Goal: Transaction & Acquisition: Register for event/course

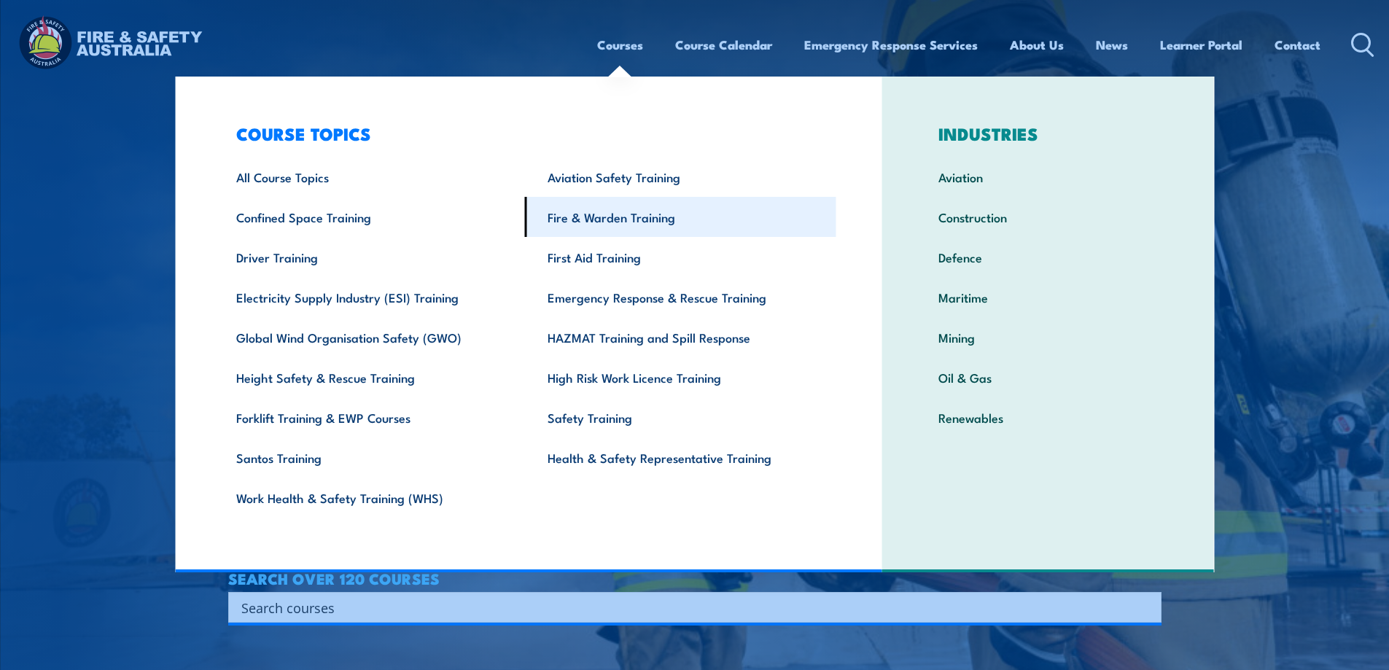
click at [571, 223] on link "Fire & Warden Training" at bounding box center [680, 217] width 311 height 40
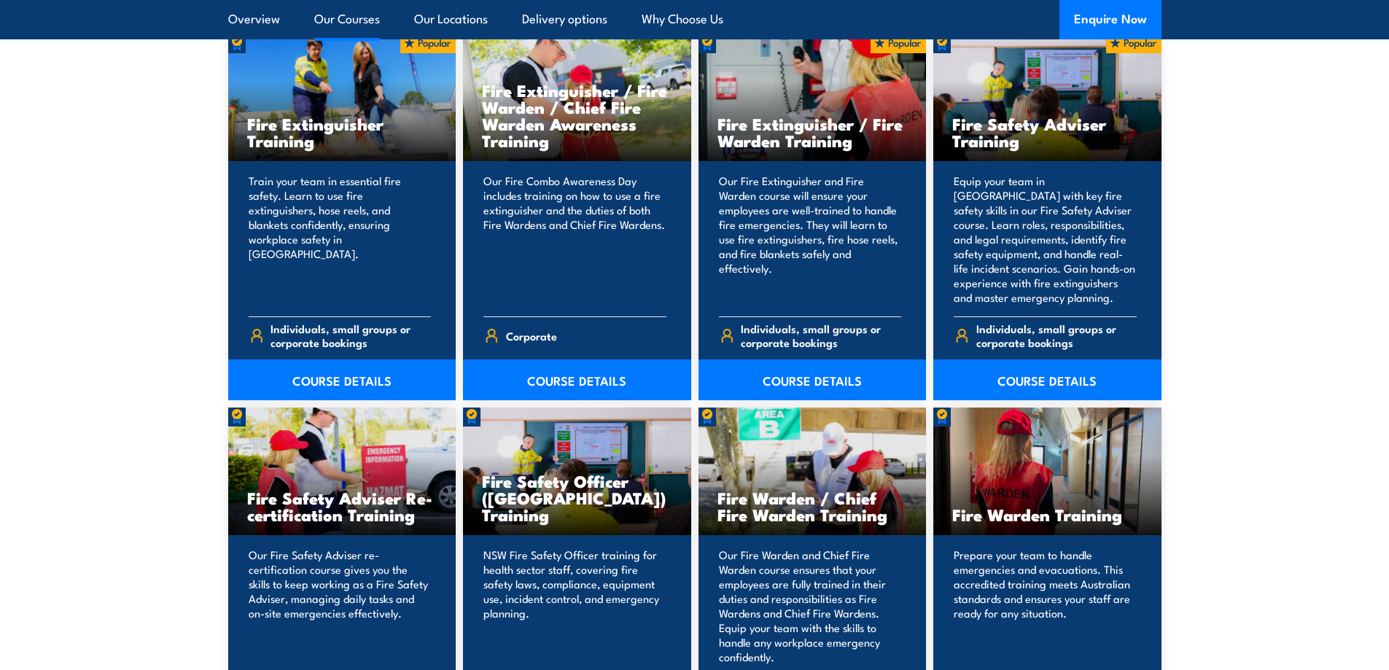
scroll to position [1701, 0]
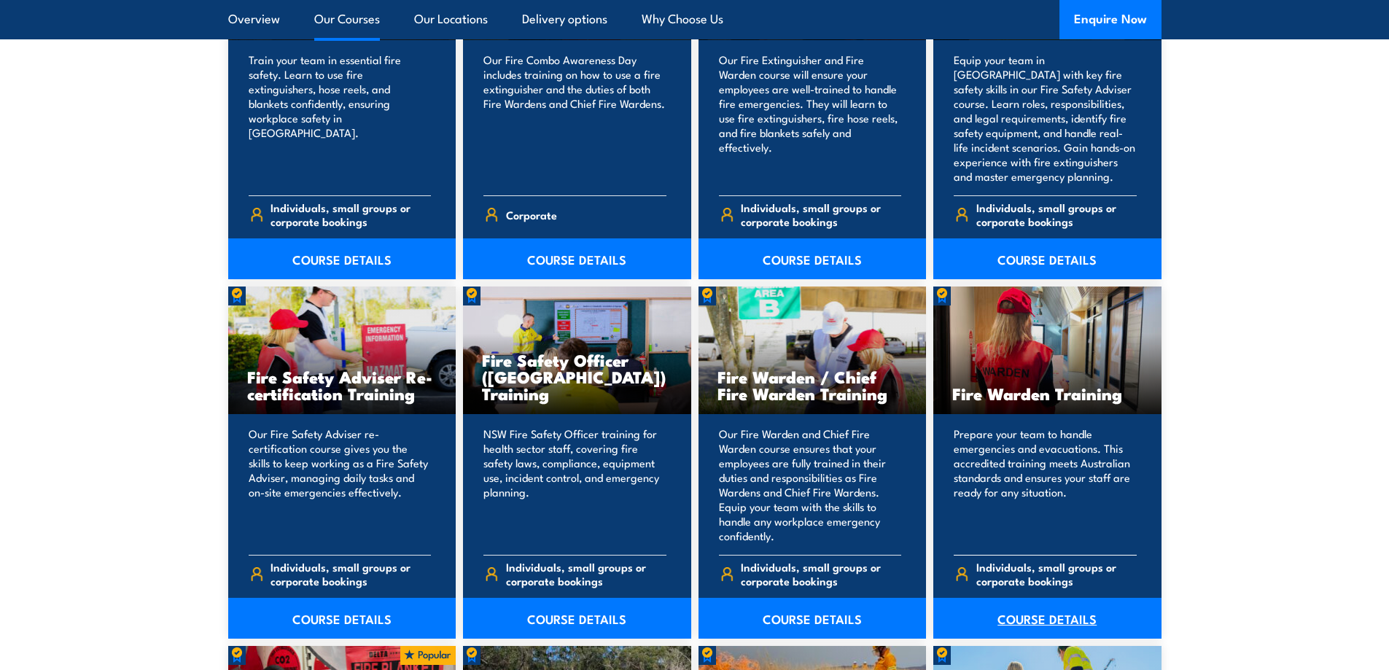
click at [1051, 610] on link "COURSE DETAILS" at bounding box center [1047, 618] width 228 height 41
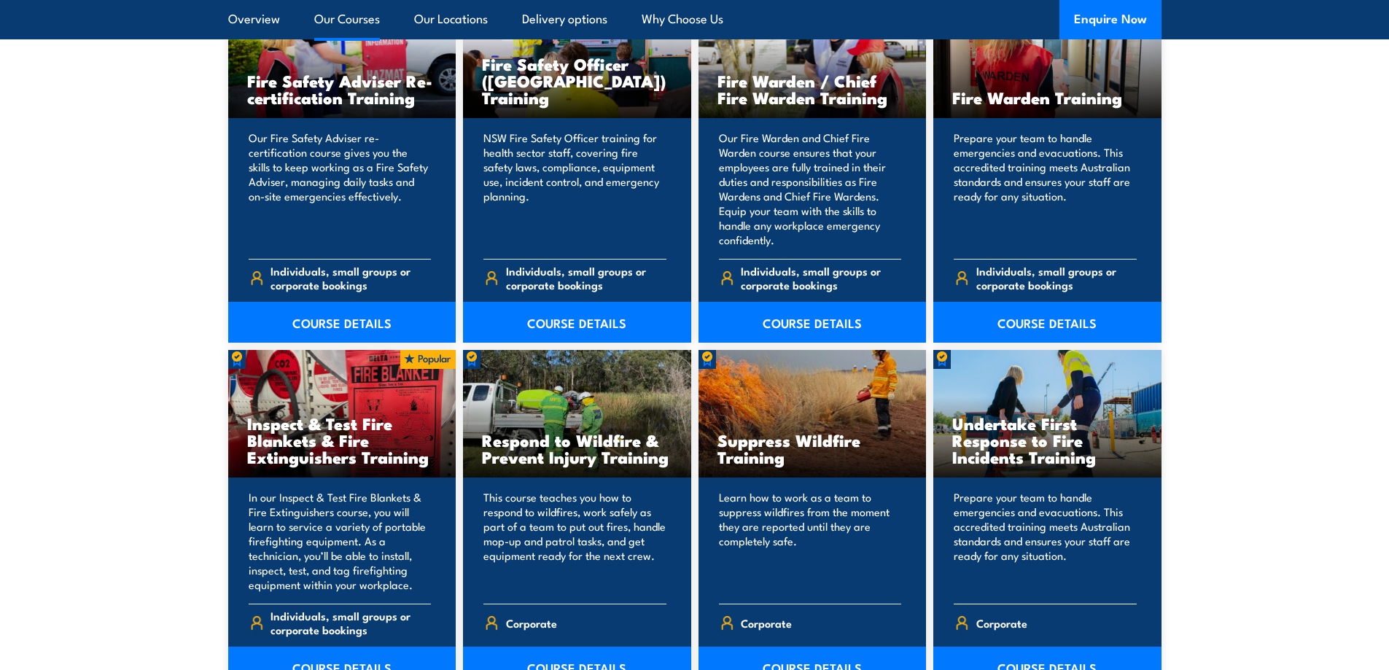
scroll to position [2065, 0]
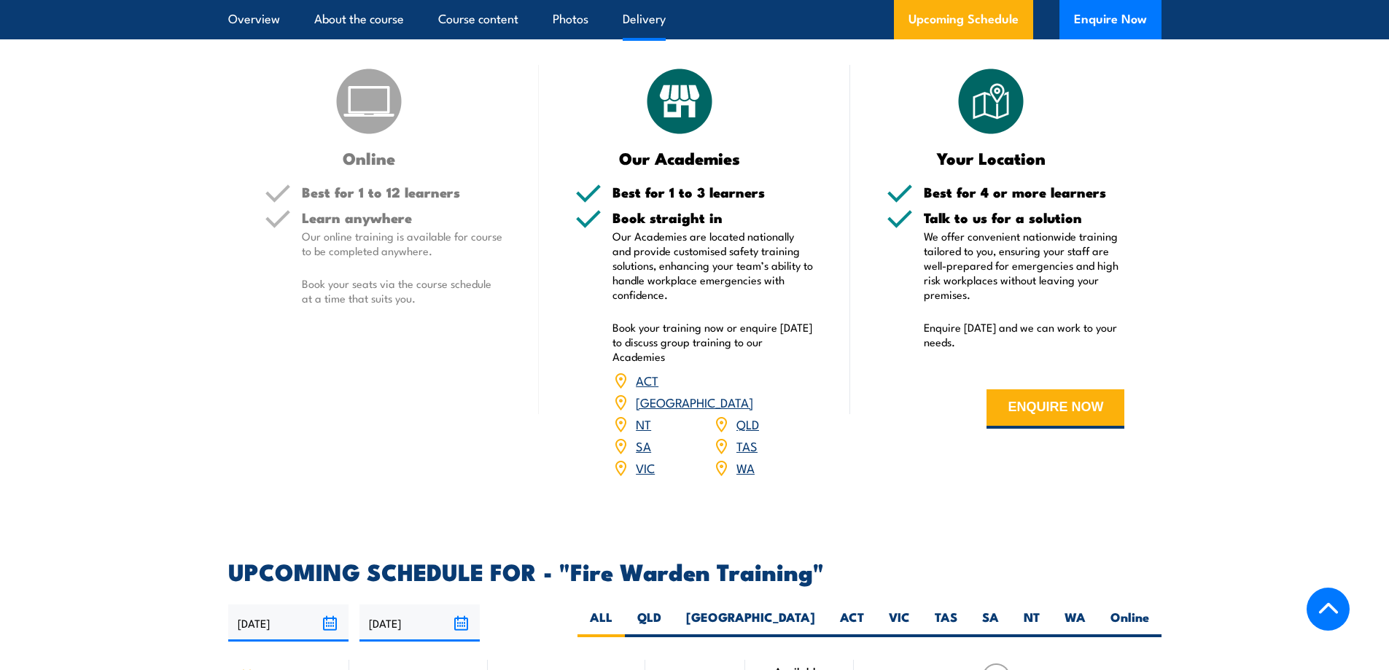
scroll to position [2187, 0]
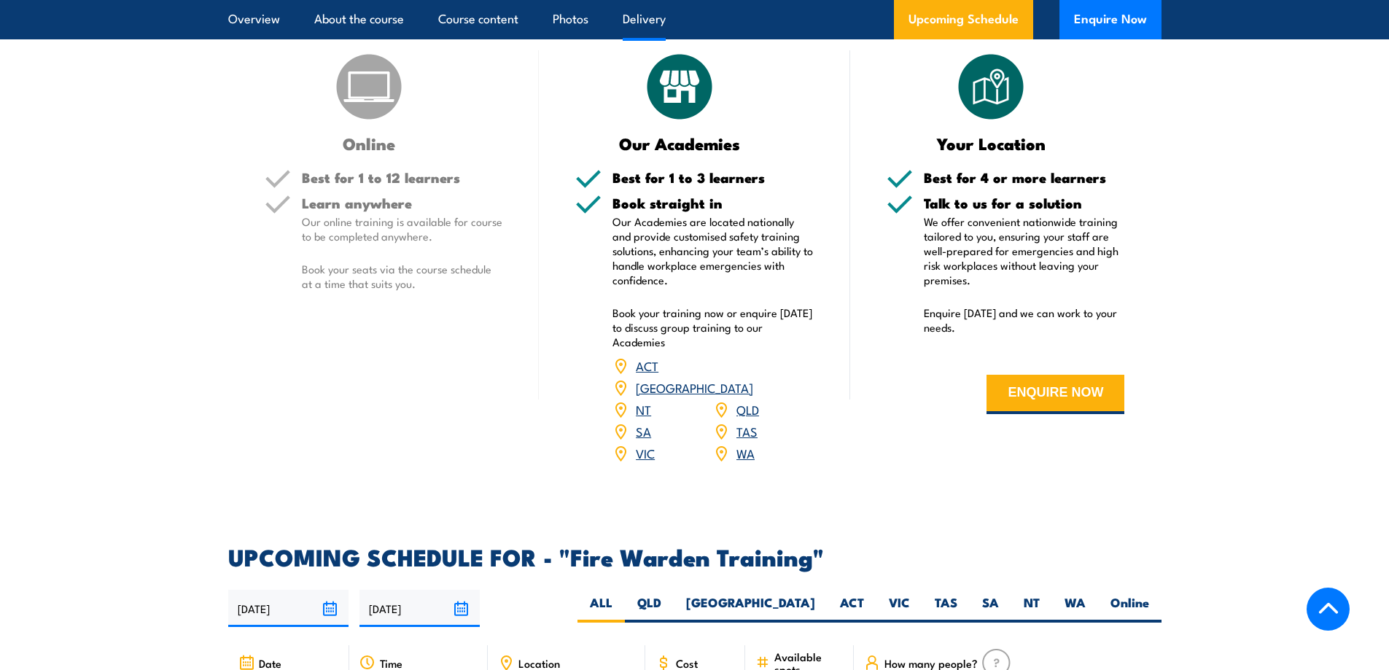
click at [359, 257] on div "Learn anywhere Our online training is available for course to be completed anyw…" at bounding box center [402, 255] width 201 height 119
click at [674, 231] on p "Our Academies are located nationally and provide customised safety training sol…" at bounding box center [712, 250] width 201 height 73
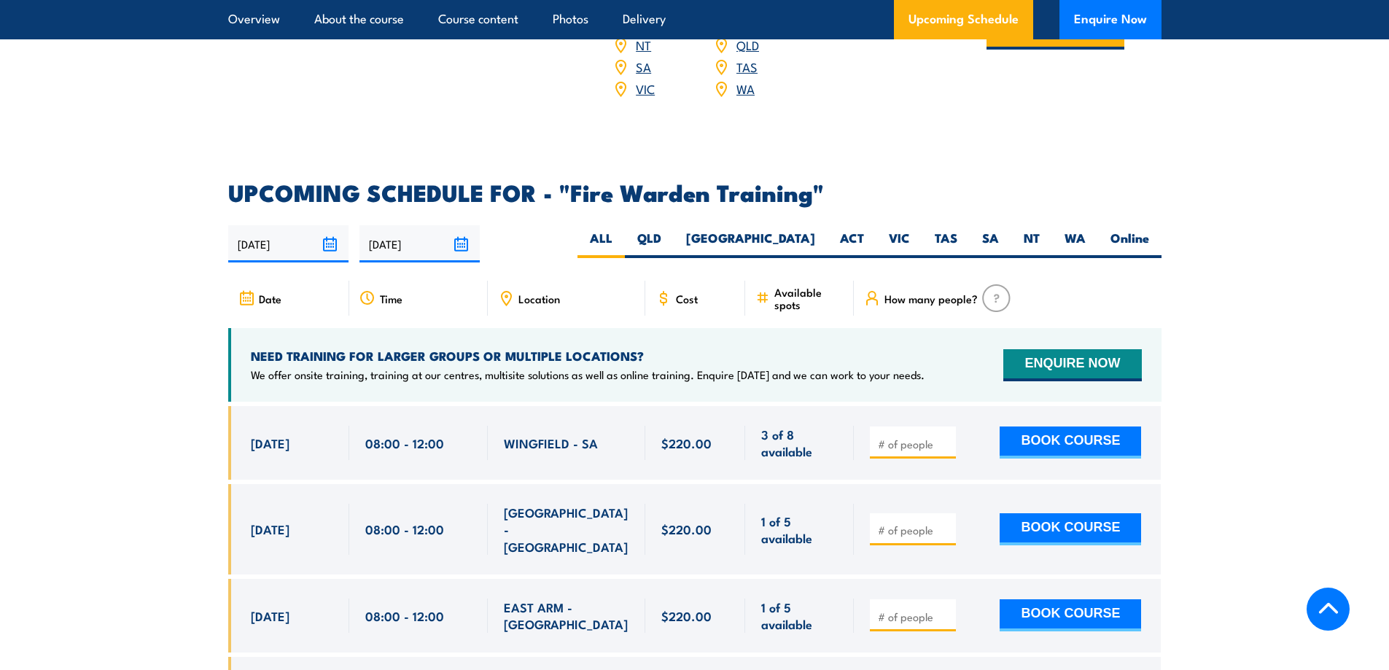
scroll to position [2673, 0]
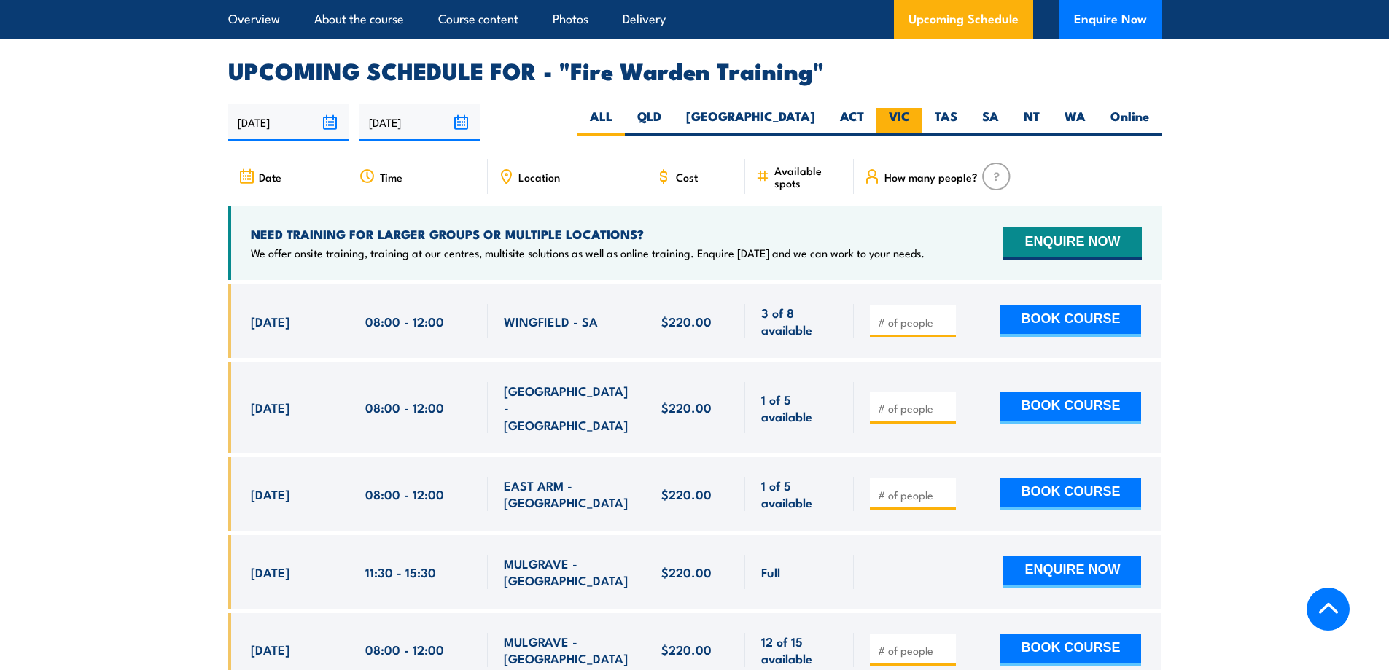
click at [916, 108] on label "VIC" at bounding box center [899, 122] width 46 height 28
click at [916, 108] on input "VIC" at bounding box center [914, 112] width 9 height 9
radio input "true"
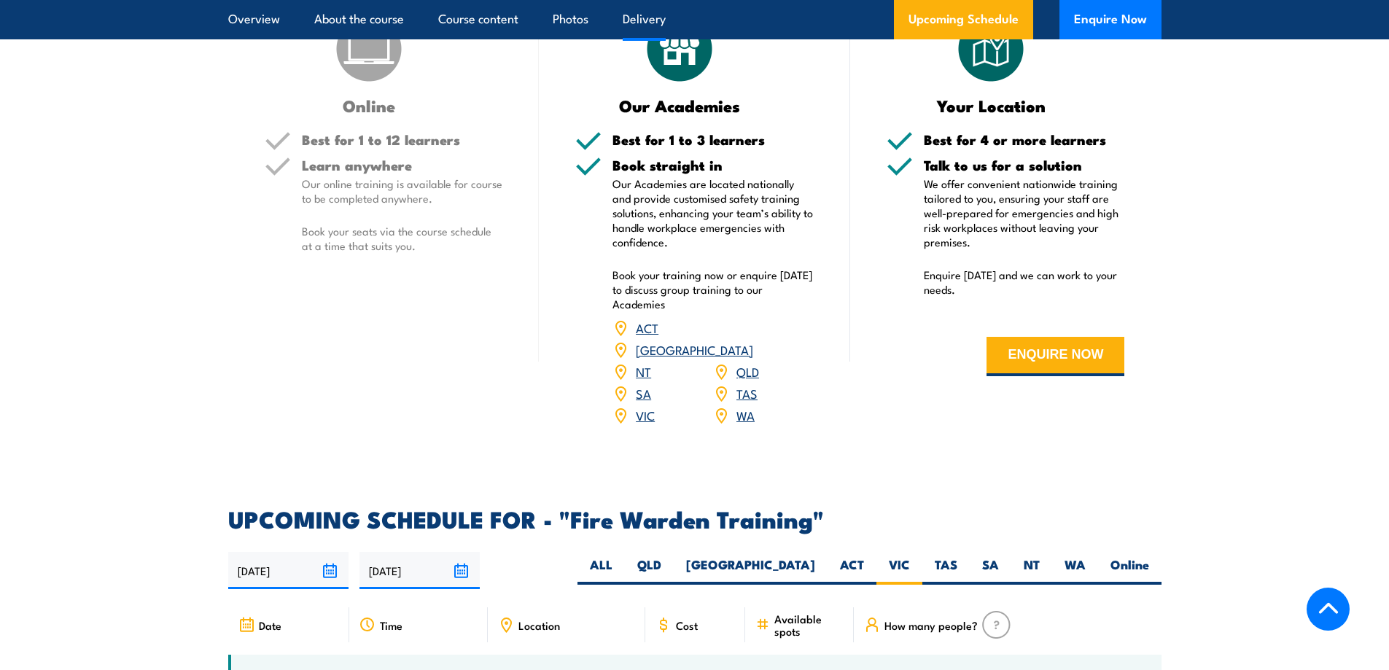
click at [380, 194] on p "Our online training is available for course to be completed anywhere." at bounding box center [402, 190] width 201 height 29
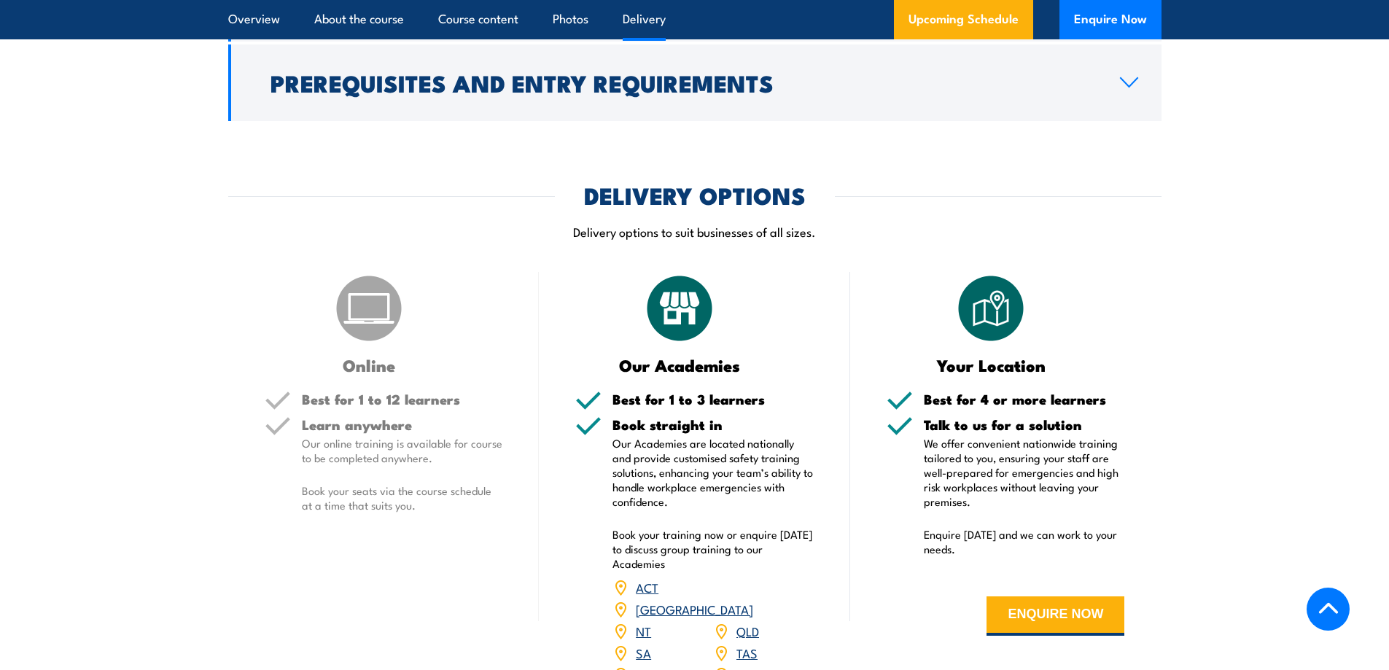
scroll to position [2104, 0]
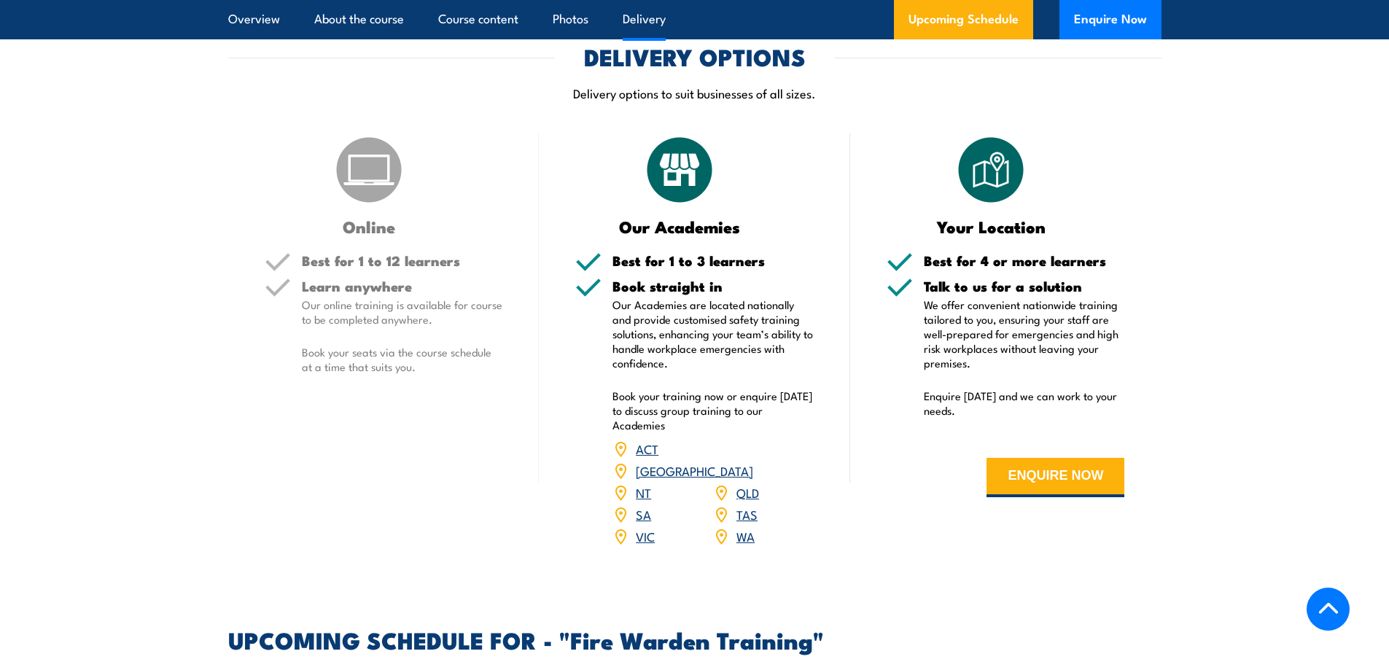
click at [677, 404] on p "Book your training now or enquire [DATE] to discuss group training to our Acade…" at bounding box center [712, 411] width 201 height 44
drag, startPoint x: 235, startPoint y: 277, endPoint x: 279, endPoint y: 300, distance: 49.9
click at [238, 278] on div "Online Best for 1 to 12 learners Learn anywhere Our online training is availabl…" at bounding box center [383, 349] width 311 height 432
click at [378, 327] on div "Learn anywhere Our online training is available for course to be completed anyw…" at bounding box center [402, 338] width 201 height 119
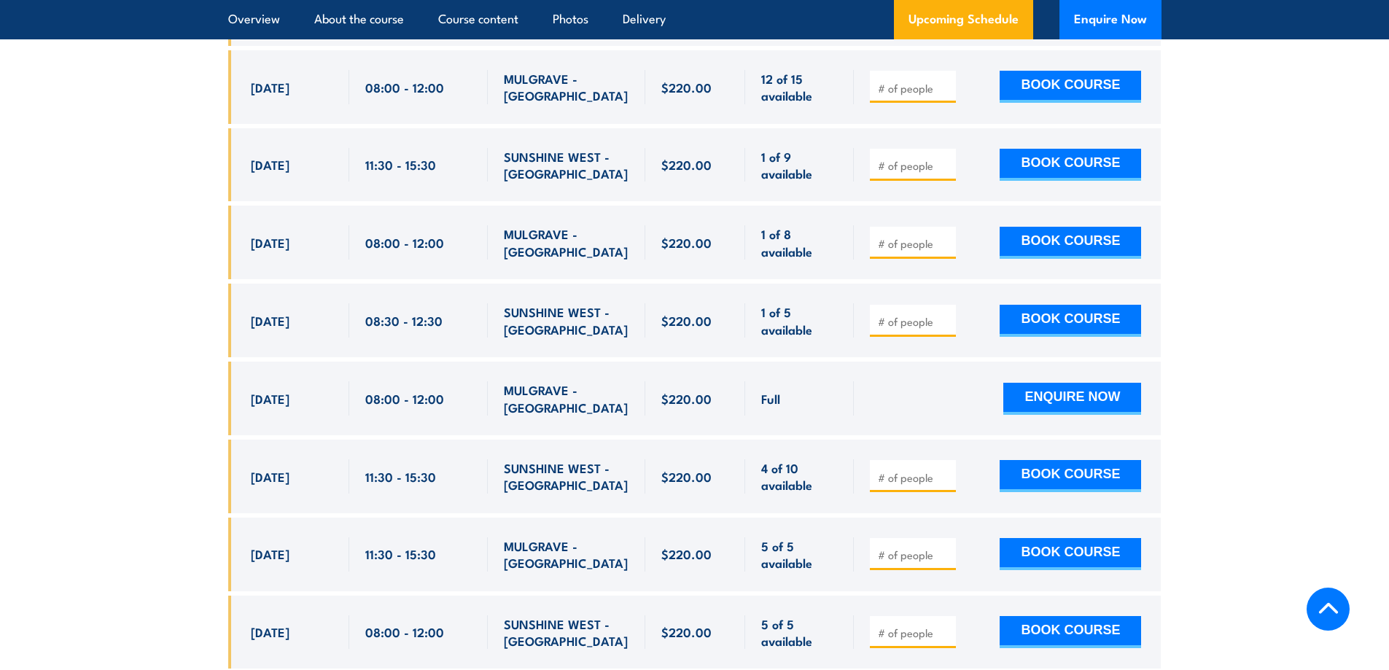
scroll to position [2954, 0]
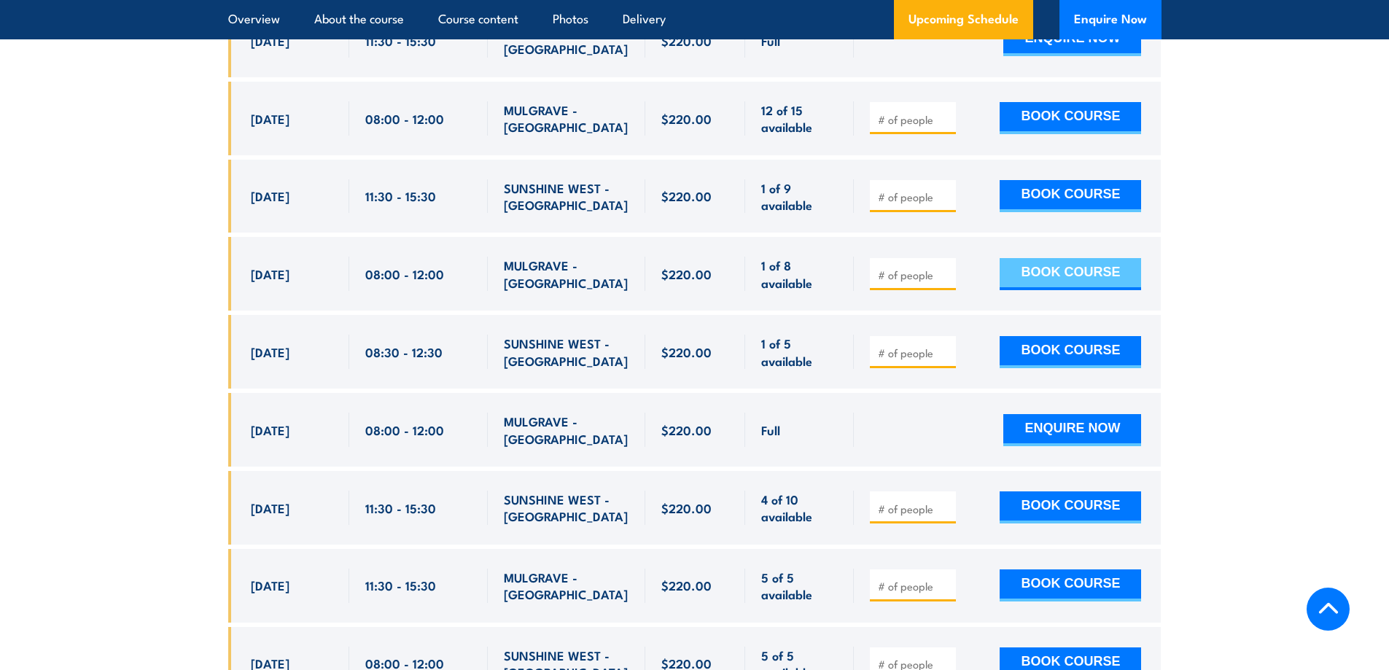
click at [1080, 258] on button "BOOK COURSE" at bounding box center [1070, 274] width 141 height 32
type input "1"
click at [946, 268] on input "1" at bounding box center [914, 275] width 73 height 15
click at [1042, 258] on button "BOOK COURSE" at bounding box center [1070, 274] width 141 height 32
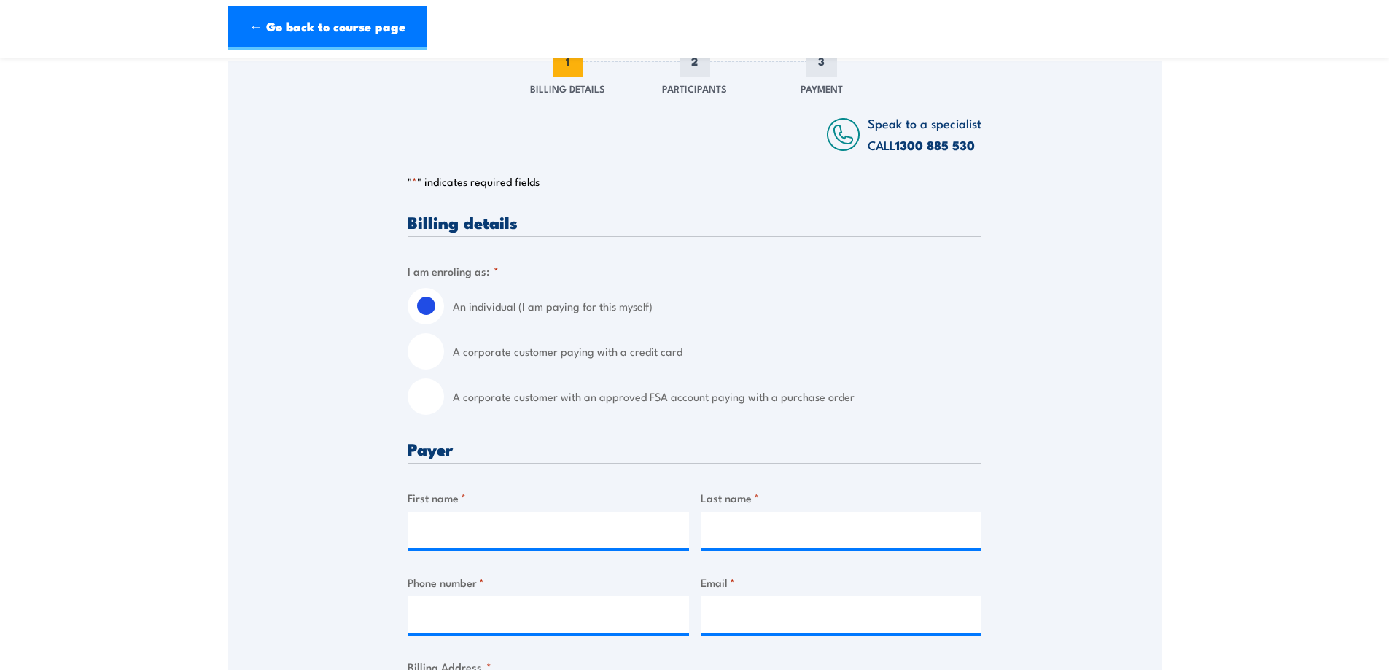
scroll to position [243, 0]
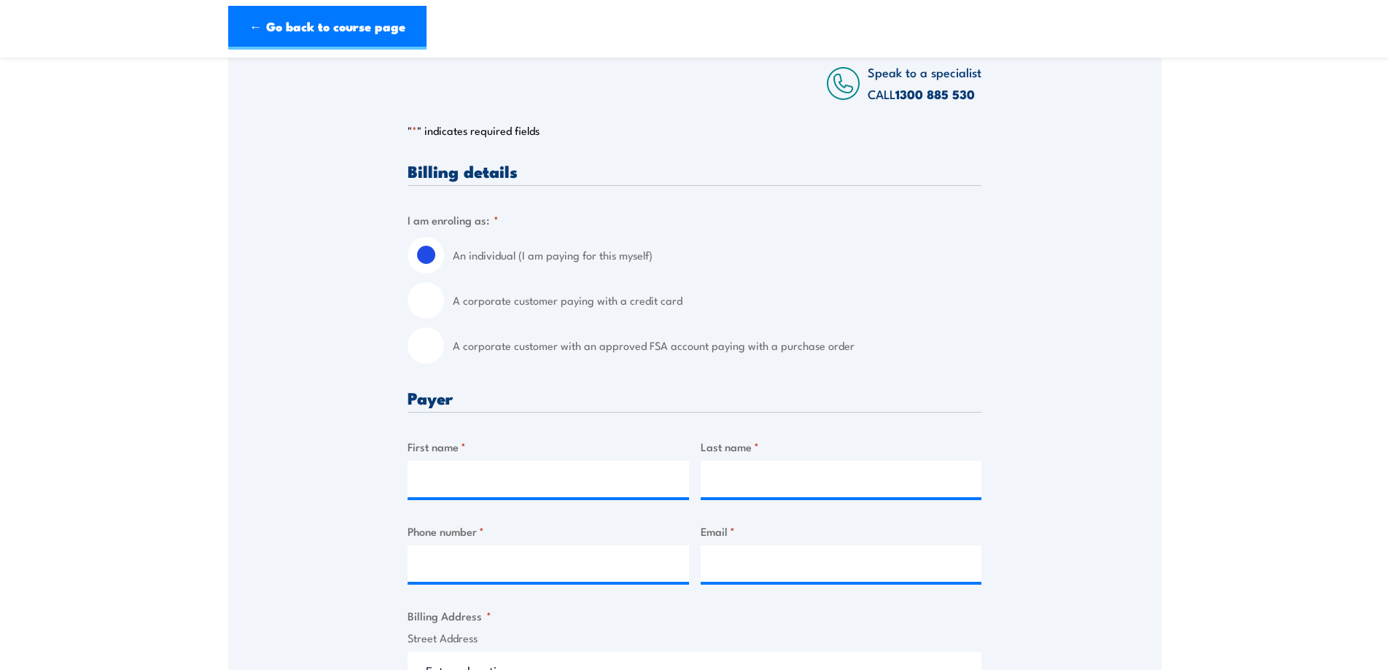
click at [430, 348] on input "A corporate customer with an approved FSA account paying with a purchase order" at bounding box center [426, 345] width 36 height 36
radio input "true"
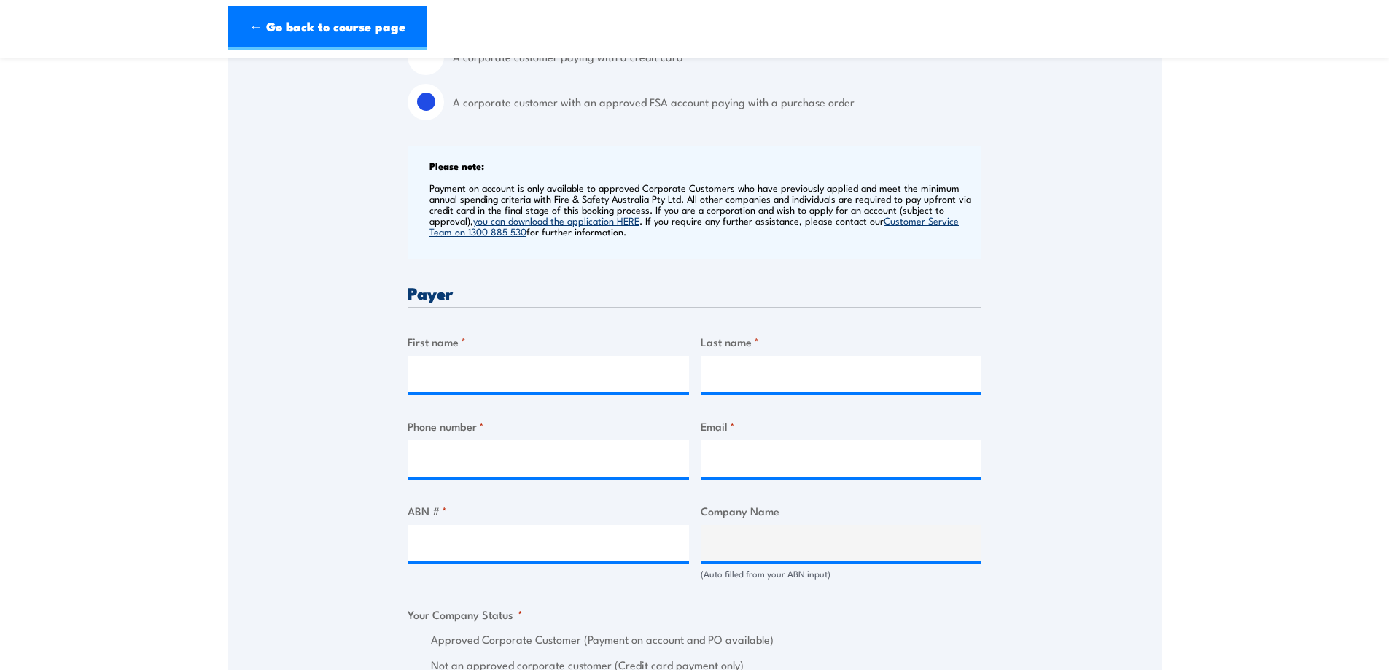
scroll to position [607, 0]
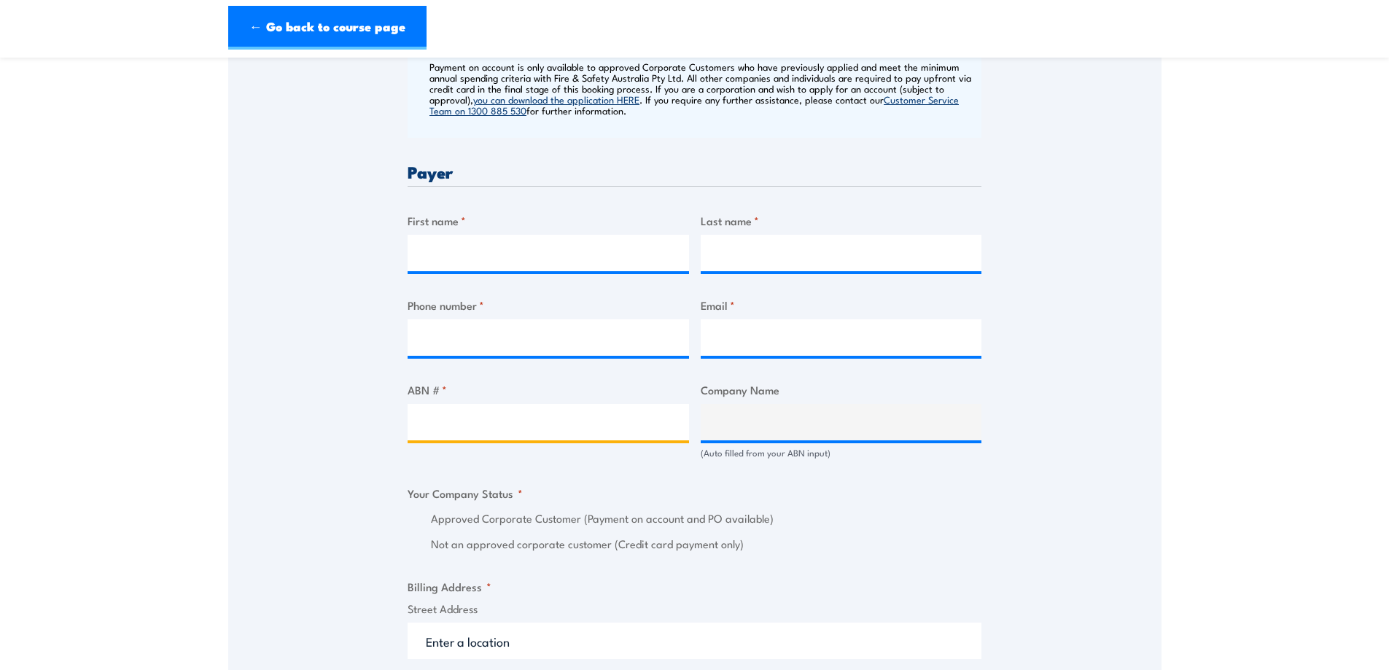
click at [454, 415] on input "ABN # *" at bounding box center [548, 422] width 281 height 36
type input "e"
click at [585, 435] on input "ABN # *" at bounding box center [548, 422] width 281 height 36
type input "15617484741"
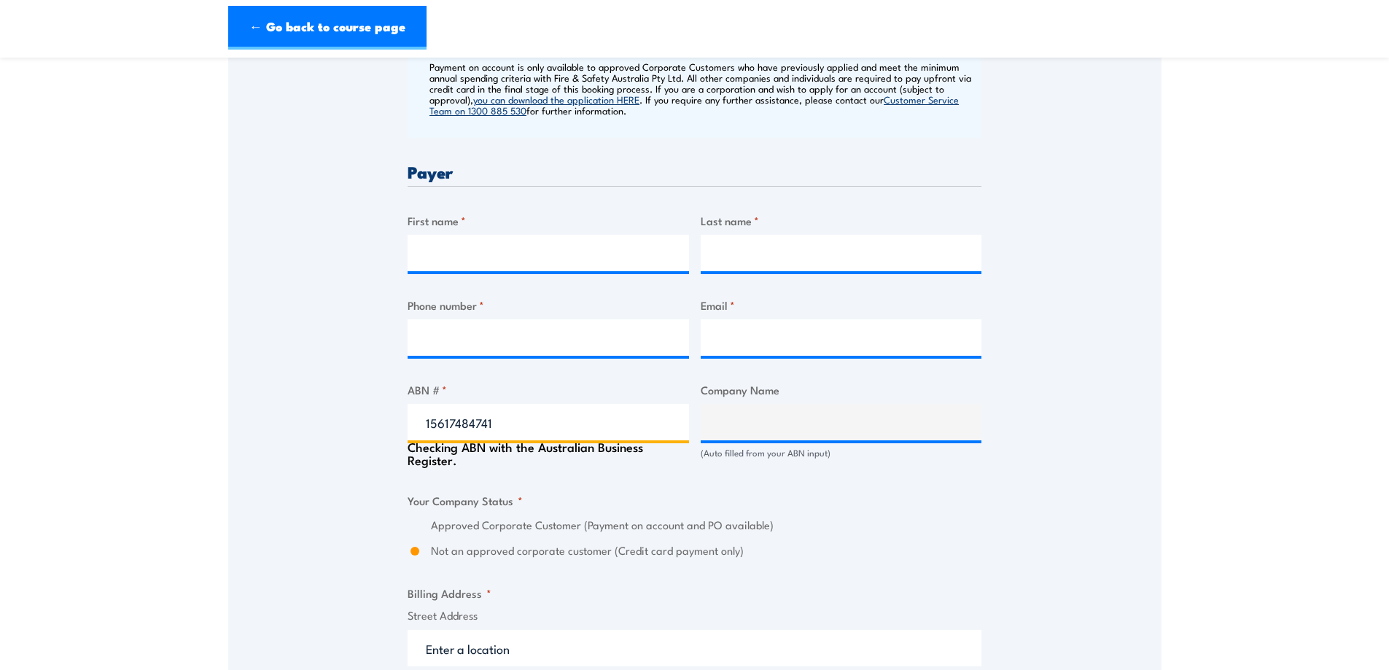
type input "SV JOINT VENTURE PTY LIMITED"
radio input "true"
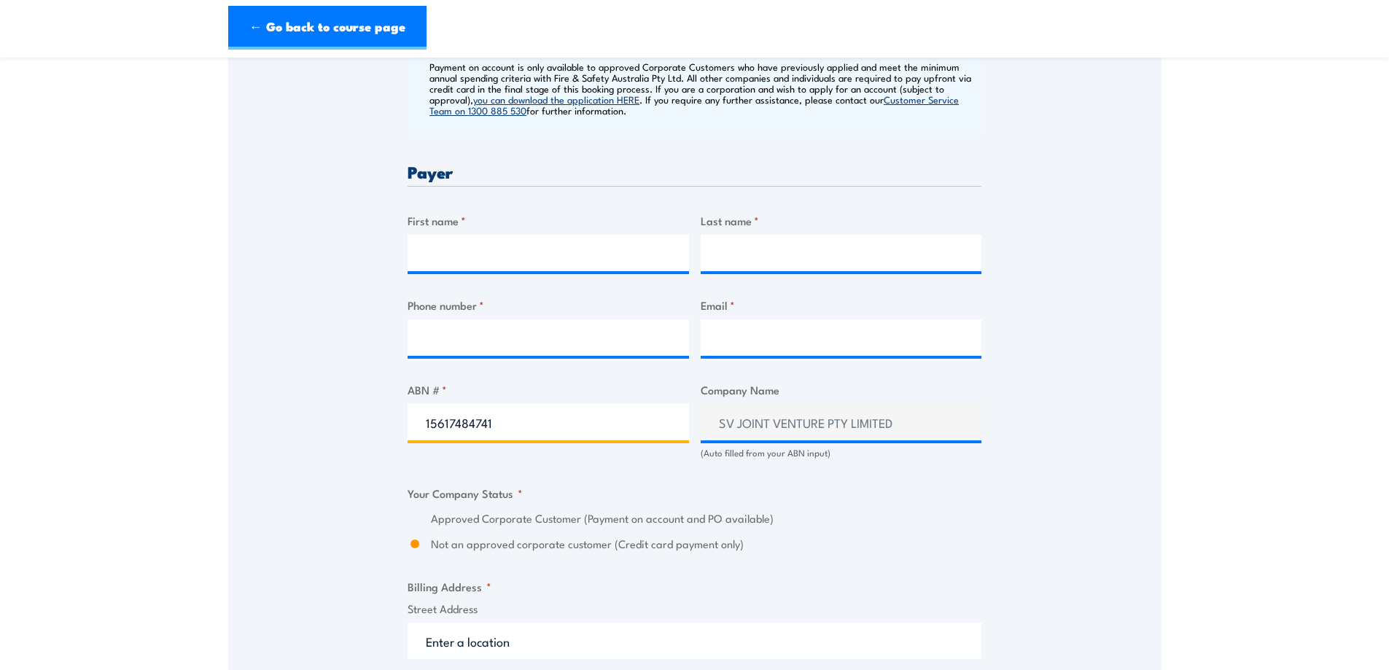
drag, startPoint x: 556, startPoint y: 424, endPoint x: 300, endPoint y: 424, distance: 256.6
click at [300, 424] on div "Speak to a specialist CALL [PHONE_NUMBER] CALL [PHONE_NUMBER] " * " indicates r…" at bounding box center [694, 450] width 933 height 1609
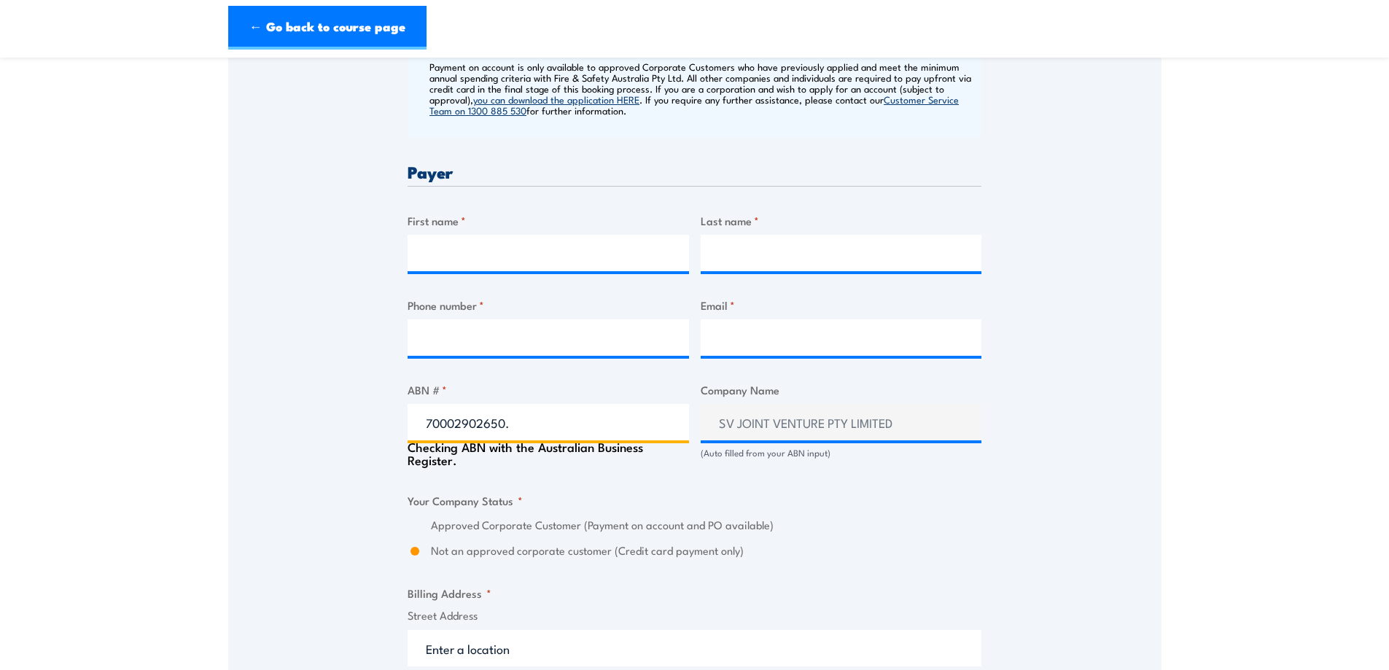
type input "70002902650"
type input "VEOLIA RECYCLING & RECOVERY PTY LTD"
radio input "true"
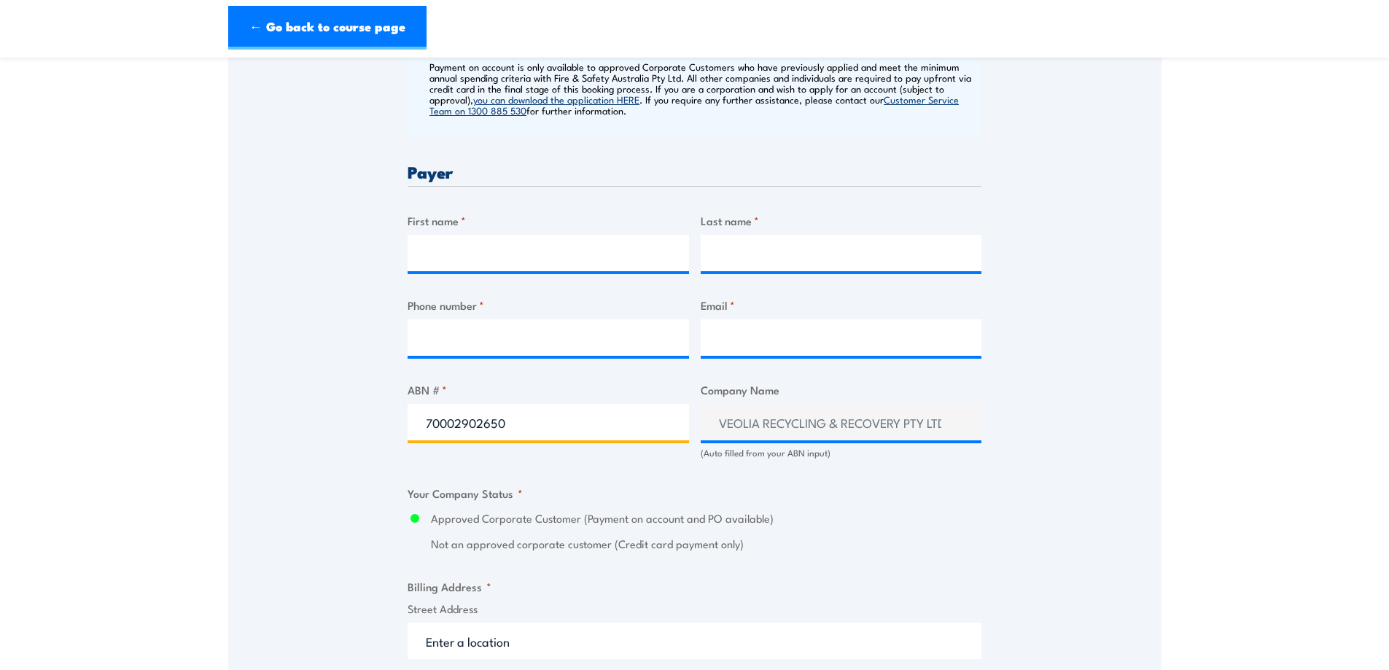
drag, startPoint x: 452, startPoint y: 430, endPoint x: 299, endPoint y: 426, distance: 153.2
click at [299, 426] on div "Speak to a specialist CALL [PHONE_NUMBER] CALL [PHONE_NUMBER] " * " indicates r…" at bounding box center [694, 450] width 933 height 1609
type input "15617484741"
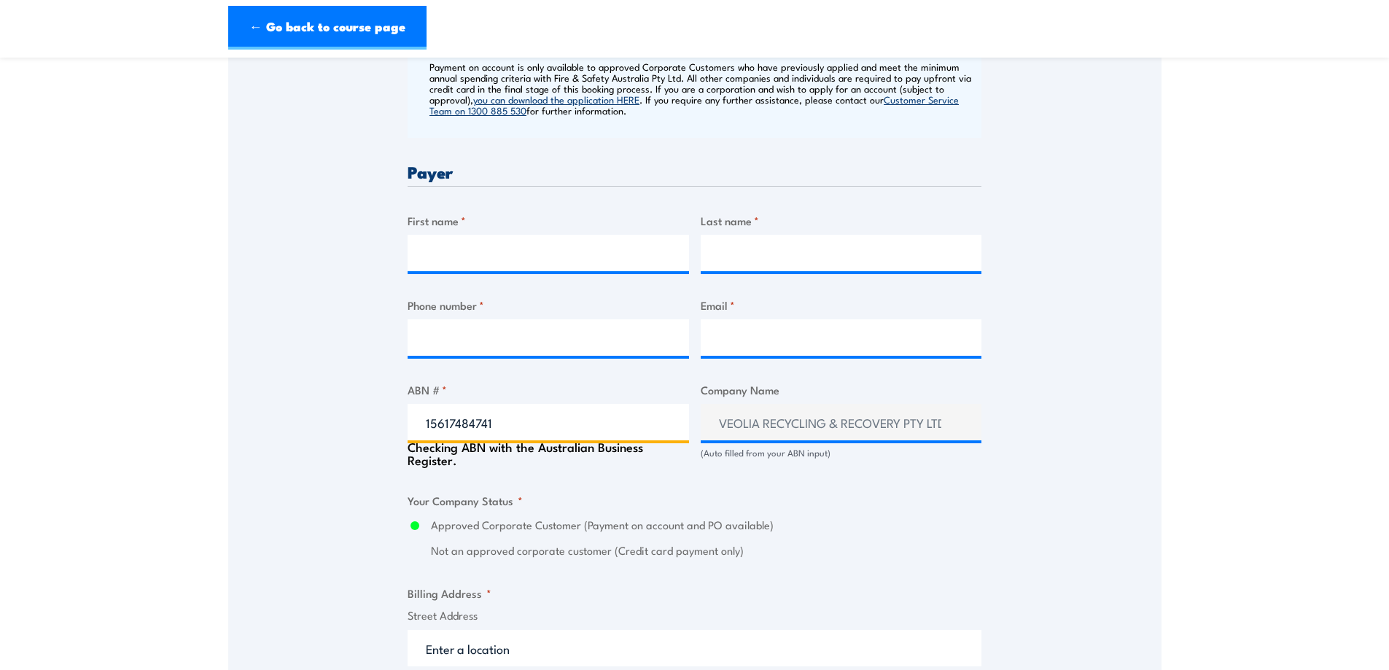
type input "SV JOINT VENTURE PTY LIMITED"
radio input "true"
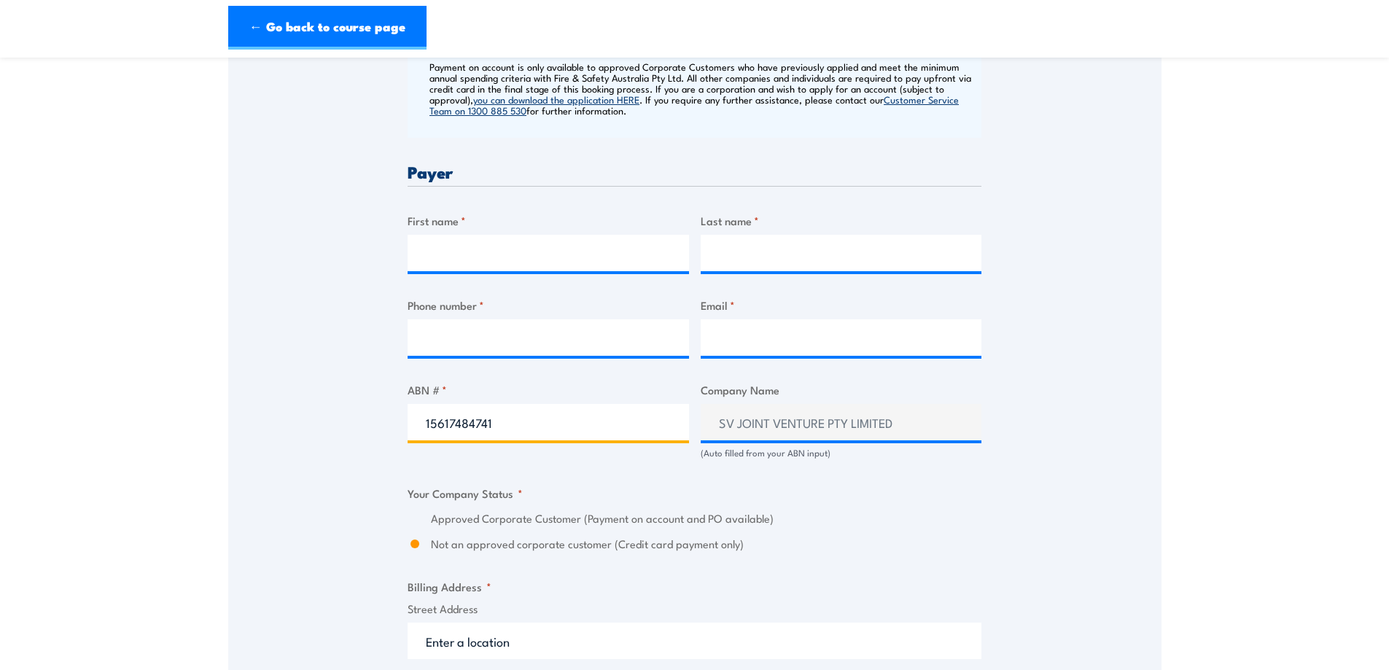
type input "15617484741"
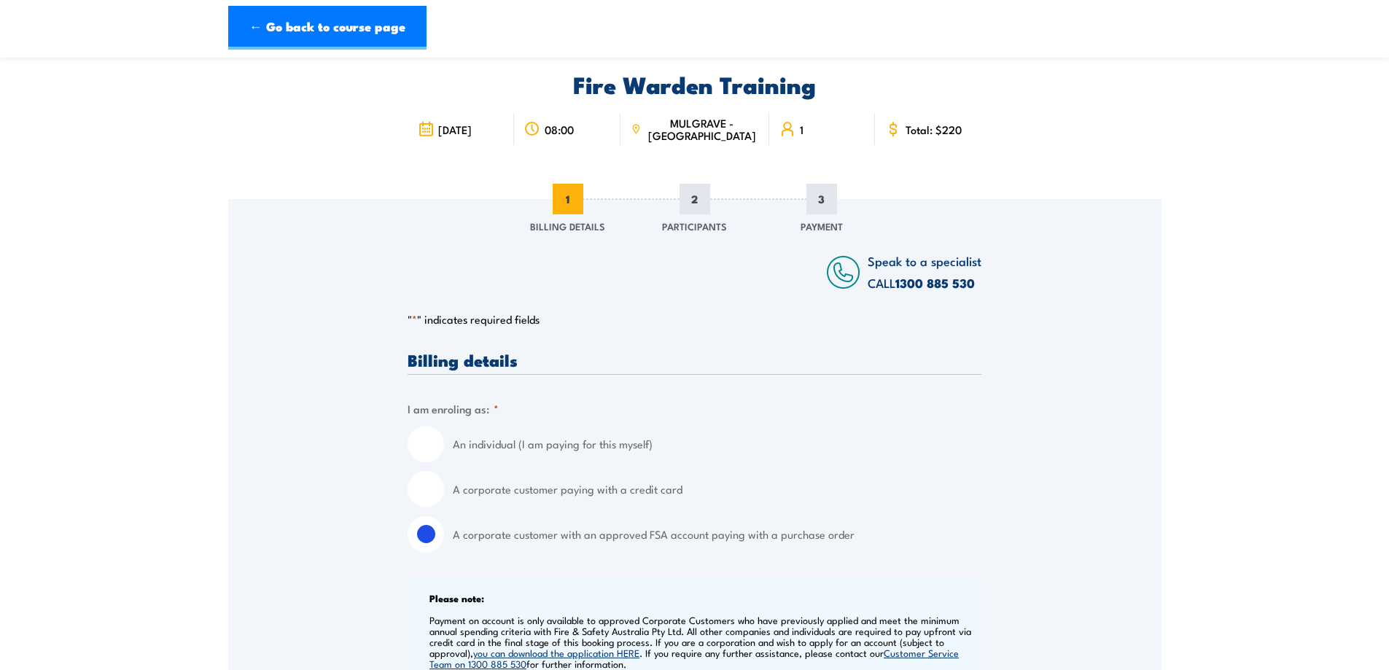
scroll to position [0, 0]
